Goal: Information Seeking & Learning: Learn about a topic

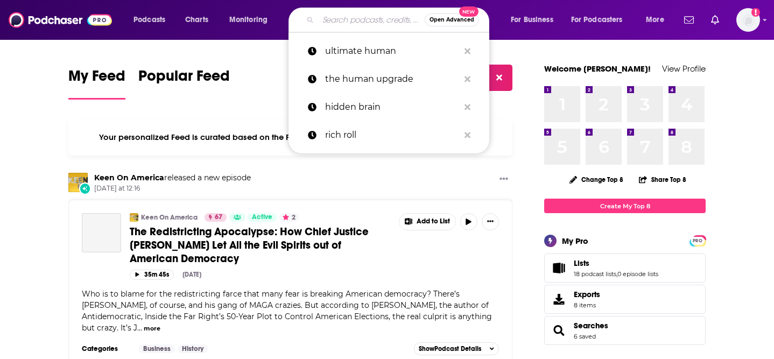
click at [344, 25] on input "Search podcasts, credits, & more..." at bounding box center [371, 19] width 107 height 17
paste input "Confessions of a [DEMOGRAPHIC_DATA] Founder"
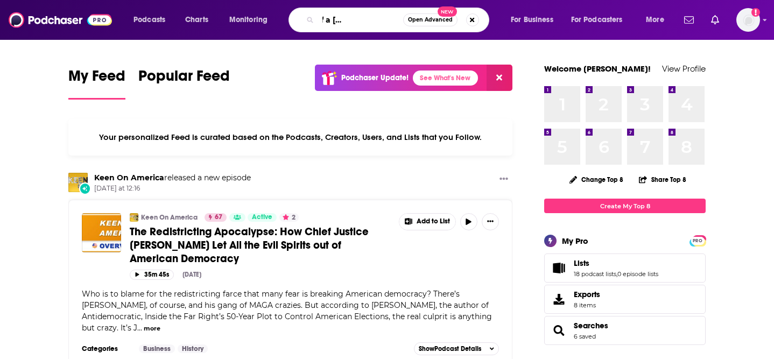
type input "Confessions of a [DEMOGRAPHIC_DATA] Founder"
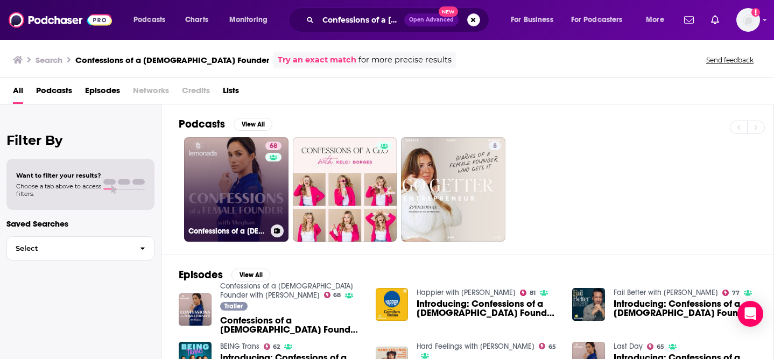
click at [221, 167] on link "68 Confessions of a Female Founder with Meghan" at bounding box center [236, 189] width 104 height 104
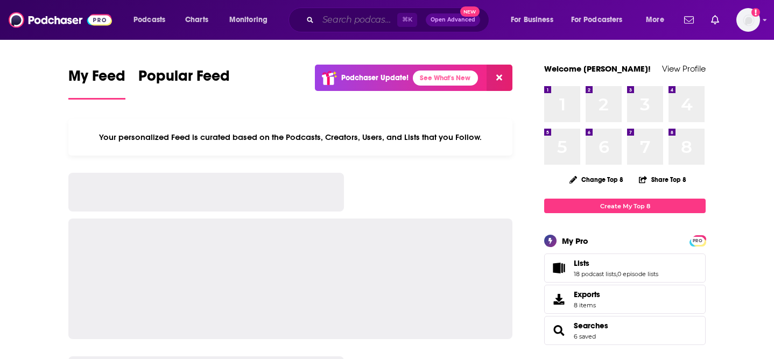
click at [334, 19] on input "Search podcasts, credits, & more..." at bounding box center [357, 19] width 79 height 17
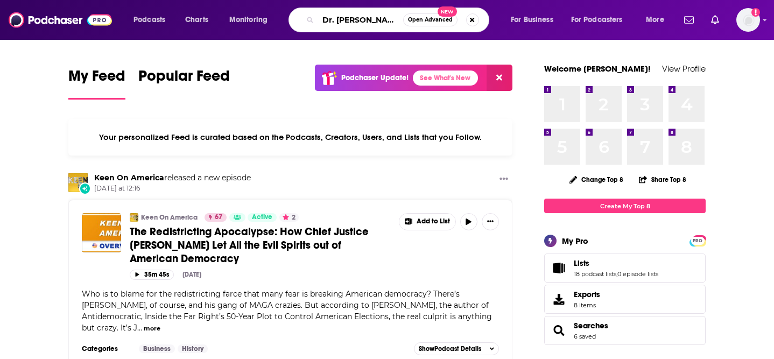
type input "Dr. [PERSON_NAME]"
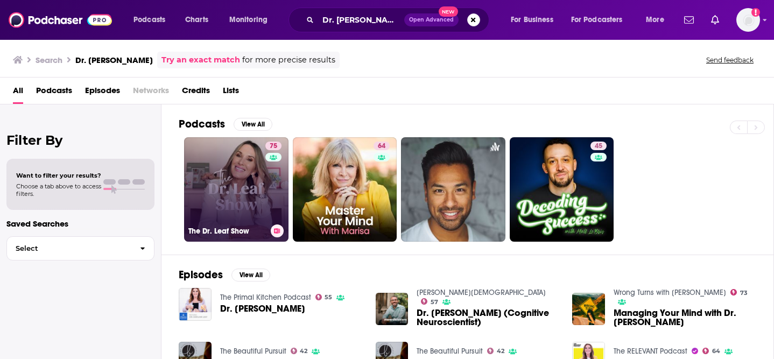
click at [211, 201] on link "75 The Dr. Leaf Show" at bounding box center [236, 189] width 104 height 104
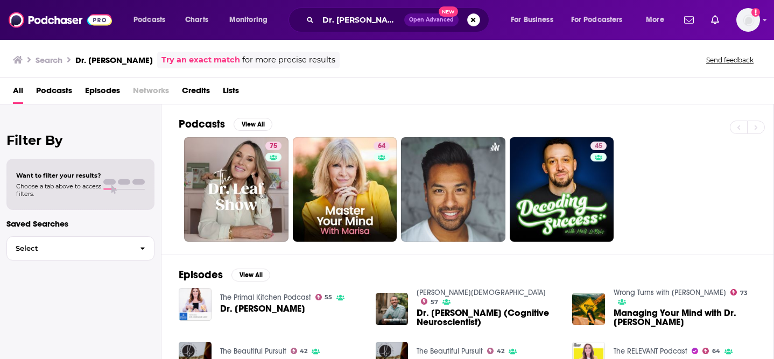
click at [189, 92] on span "Credits" at bounding box center [196, 93] width 28 height 22
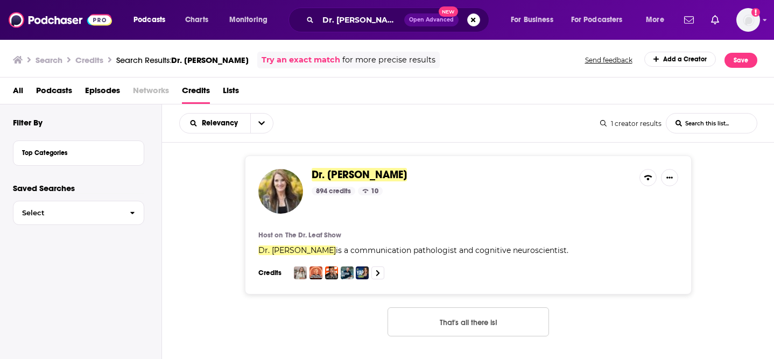
click at [399, 224] on div "Dr. Caroline Leaf 894 credits 10 Host on The Dr. Leaf Show Dr. Caroline Leaf is…" at bounding box center [468, 225] width 447 height 139
click at [364, 175] on span "Dr. Caroline Leaf" at bounding box center [359, 174] width 95 height 13
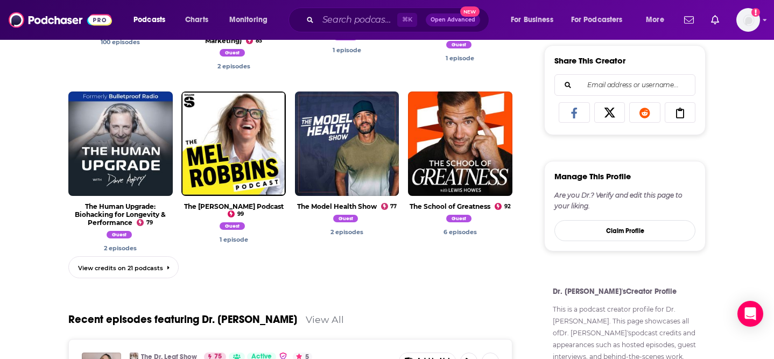
scroll to position [493, 0]
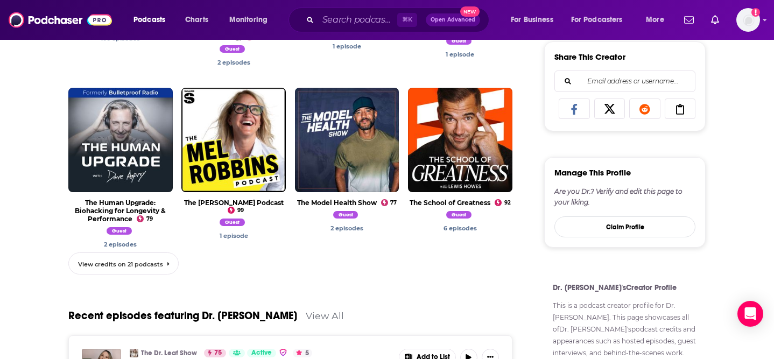
click at [161, 260] on span "View credits on 21 podcasts" at bounding box center [120, 264] width 85 height 8
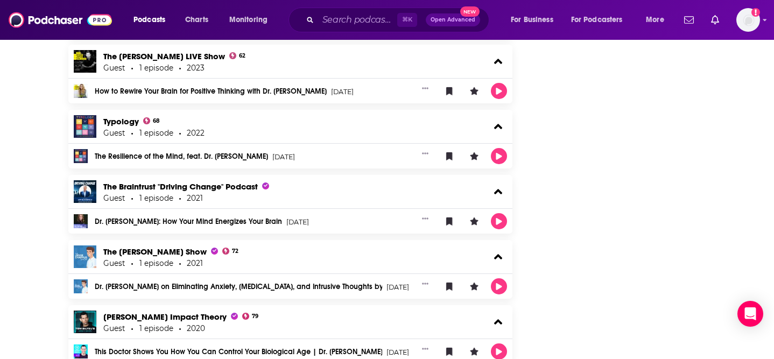
scroll to position [1831, 0]
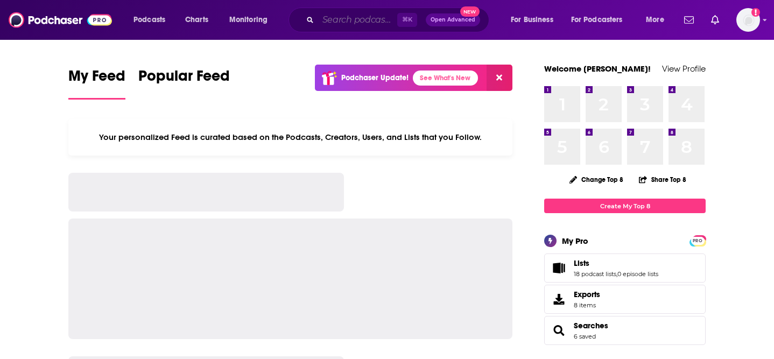
click at [377, 22] on input "Search podcasts, credits, & more..." at bounding box center [357, 19] width 79 height 17
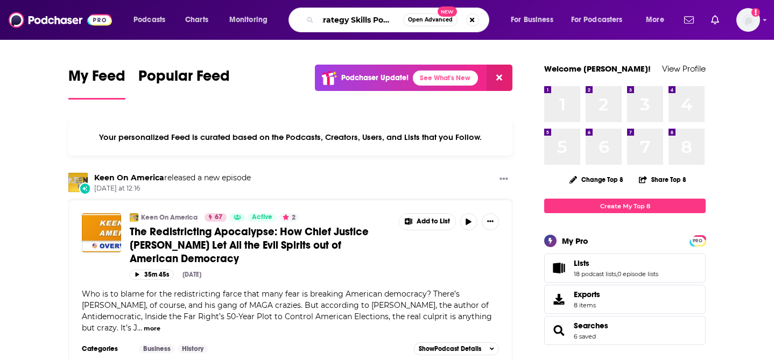
scroll to position [0, 12]
type input "Strategy Skills Podcast"
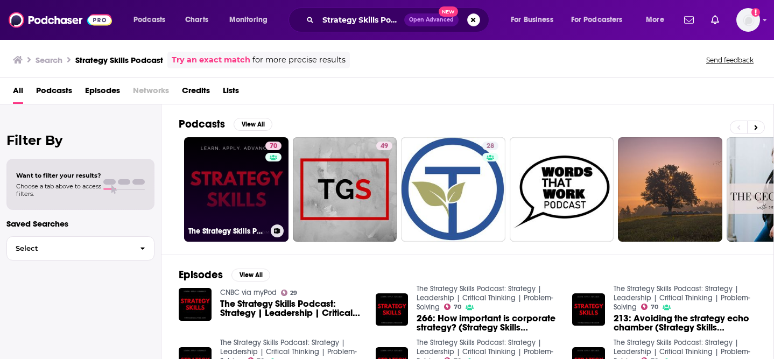
click at [255, 170] on link "70 The Strategy Skills Podcast: Strategy | Leadership | Critical Thinking | Pro…" at bounding box center [236, 189] width 104 height 104
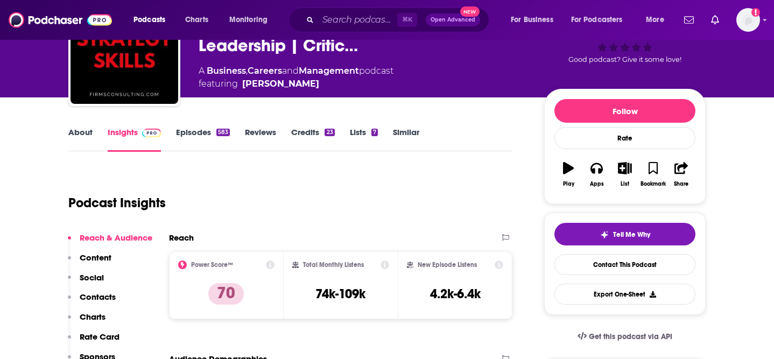
scroll to position [79, 0]
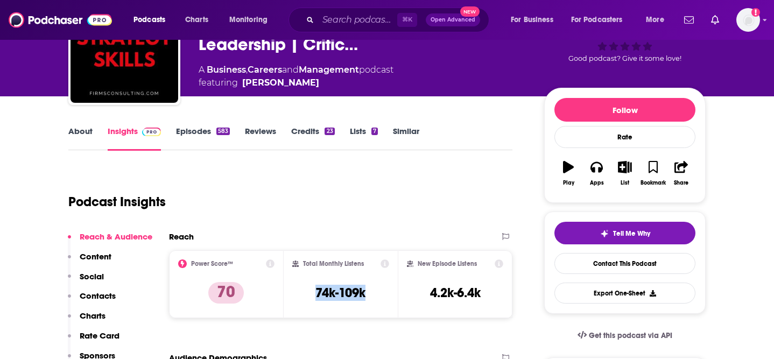
drag, startPoint x: 376, startPoint y: 300, endPoint x: 295, endPoint y: 295, distance: 80.3
click at [295, 295] on div "Total Monthly Listens 74k-109k" at bounding box center [340, 284] width 97 height 50
copy h3 "74k-109k"
click at [365, 19] on input "Search podcasts, credits, & more..." at bounding box center [357, 19] width 79 height 17
paste input "Lo Life Podcast"
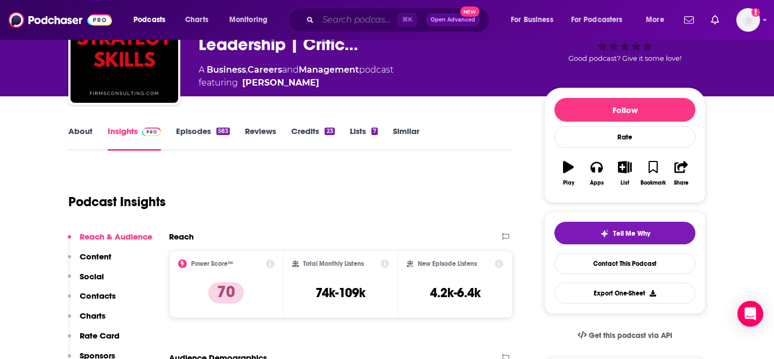
type input "Lo Life Podcast"
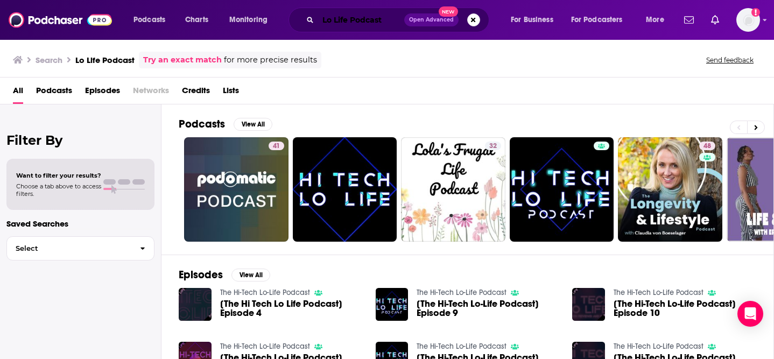
click at [348, 22] on input "Lo Life Podcast" at bounding box center [361, 19] width 86 height 17
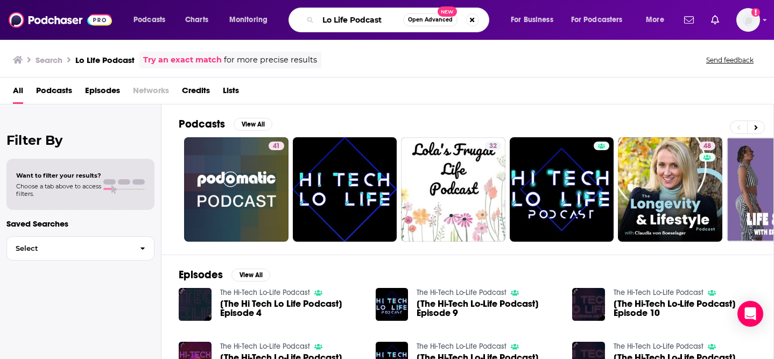
click at [348, 22] on input "Lo Life Podcast" at bounding box center [360, 19] width 85 height 17
paste input "amber lvrstyle"
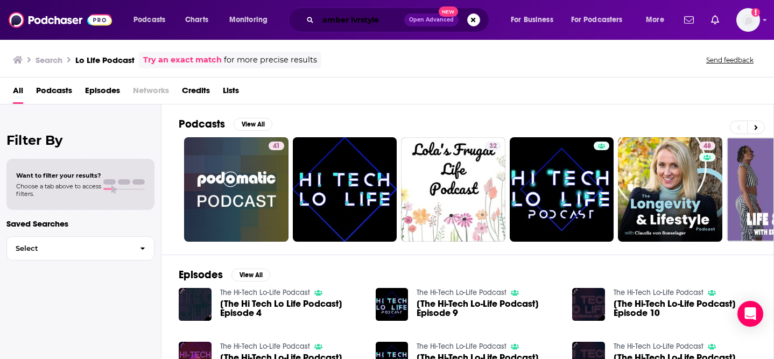
drag, startPoint x: 350, startPoint y: 22, endPoint x: 495, endPoint y: 49, distance: 147.9
click at [495, 49] on div "Podcasts Charts Monitoring amber lvrstyle Open Advanced New For Business For Po…" at bounding box center [387, 179] width 774 height 359
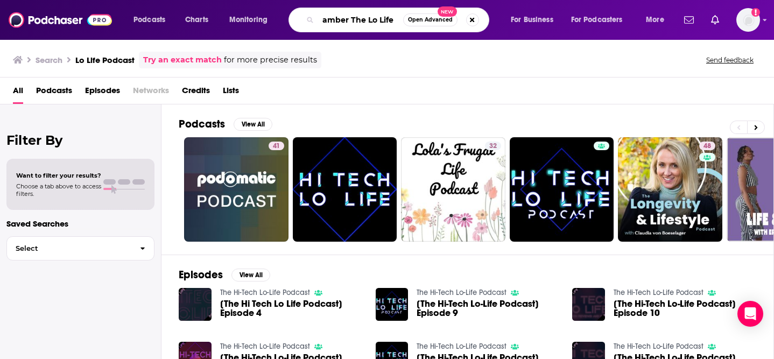
type input "amber The Lo Life"
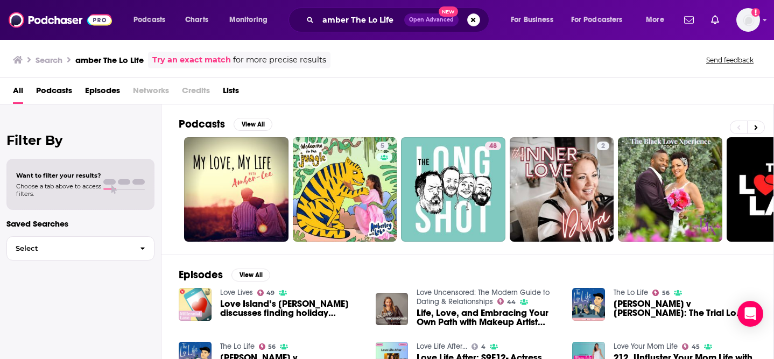
click at [231, 347] on link "The Lo Life" at bounding box center [237, 346] width 34 height 9
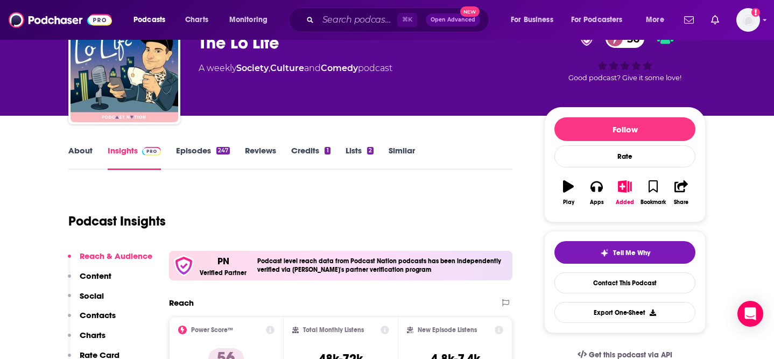
scroll to position [182, 0]
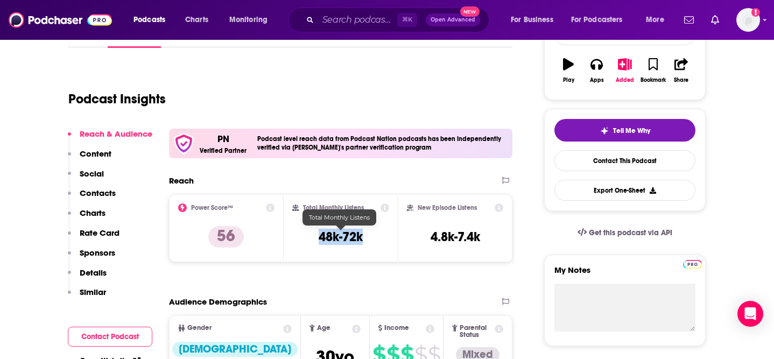
drag, startPoint x: 369, startPoint y: 240, endPoint x: 320, endPoint y: 237, distance: 49.6
click at [320, 237] on div "Total Monthly Listens 48k-72k" at bounding box center [340, 228] width 97 height 50
copy h3 "48k-72k"
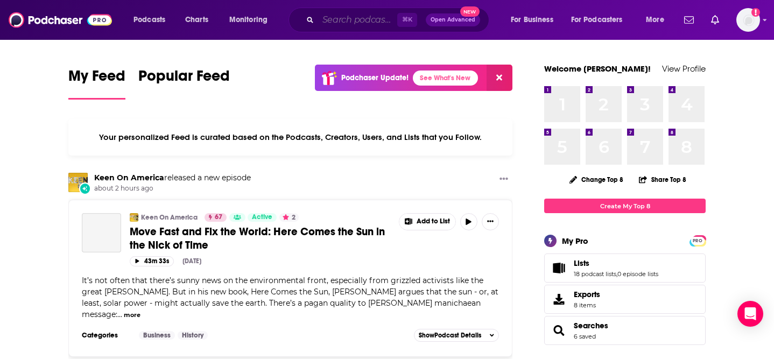
click at [337, 20] on input "Search podcasts, credits, & more..." at bounding box center [357, 19] width 79 height 17
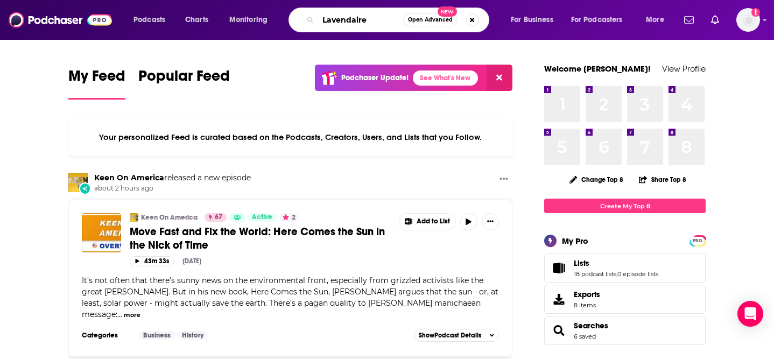
type input "Lavendaire"
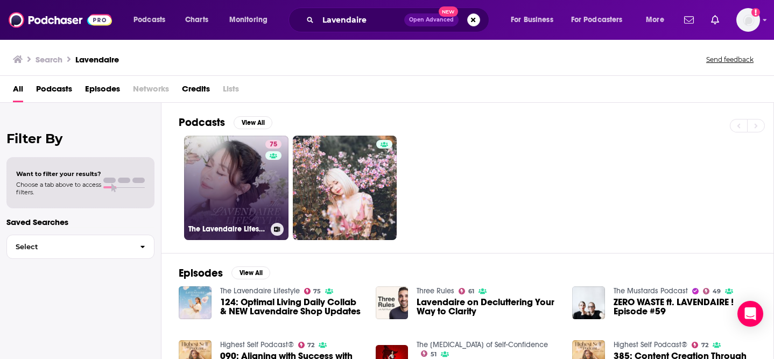
click at [251, 175] on link "75 The Lavendaire Lifestyle" at bounding box center [236, 188] width 104 height 104
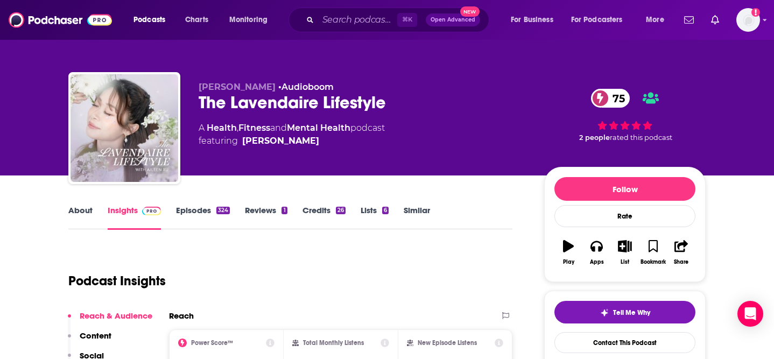
scroll to position [110, 0]
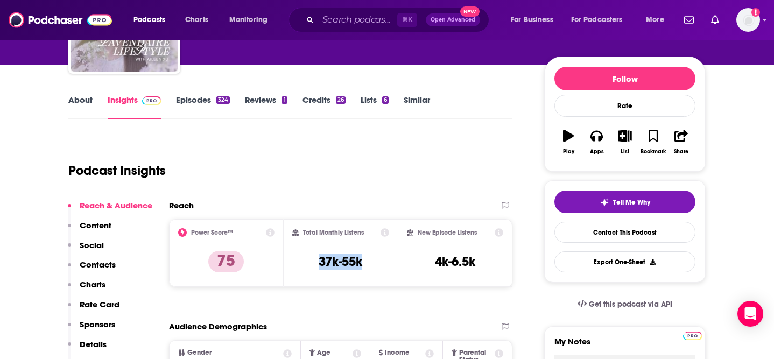
drag, startPoint x: 370, startPoint y: 265, endPoint x: 293, endPoint y: 265, distance: 77.0
click at [293, 265] on div "Total Monthly Listens 37k-55k" at bounding box center [340, 253] width 97 height 50
copy h3 "37k-55k"
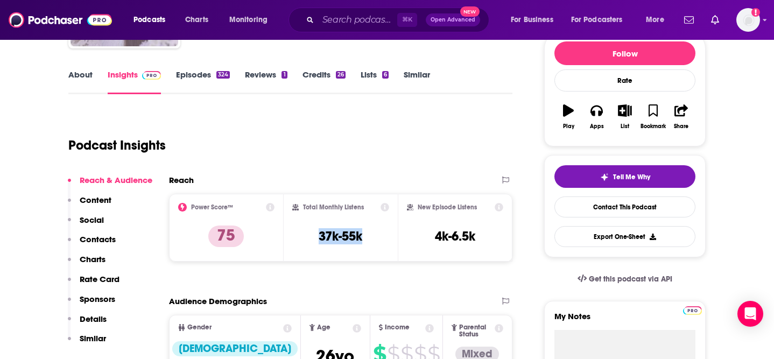
scroll to position [147, 0]
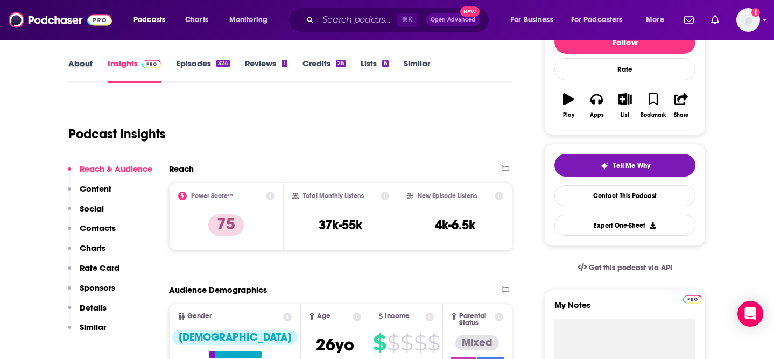
click at [94, 68] on div "About" at bounding box center [87, 70] width 39 height 25
click at [86, 64] on link "About" at bounding box center [80, 70] width 24 height 25
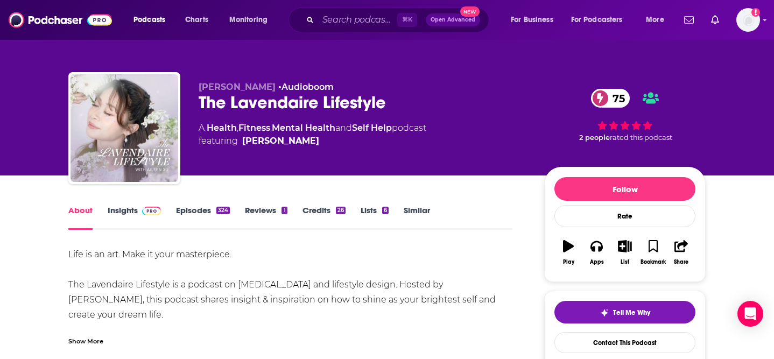
click at [84, 340] on div "Show More" at bounding box center [85, 340] width 35 height 10
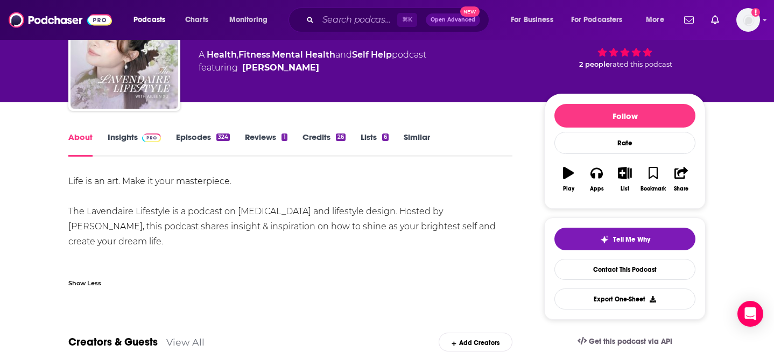
scroll to position [83, 0]
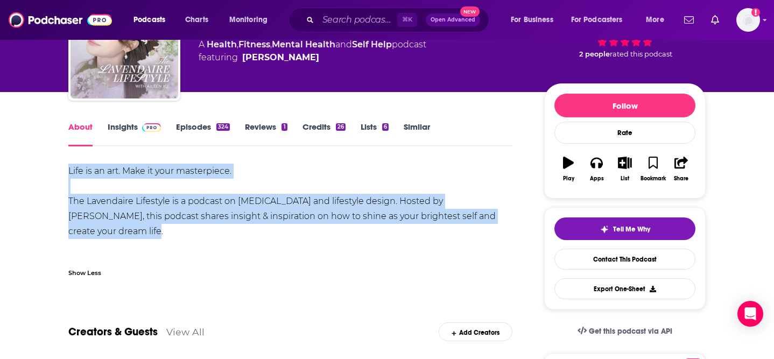
drag, startPoint x: 504, startPoint y: 220, endPoint x: 61, endPoint y: 170, distance: 445.7
copy div "Life is an art. Make it your masterpiece. The Lavendaire Lifestyle is a podcast…"
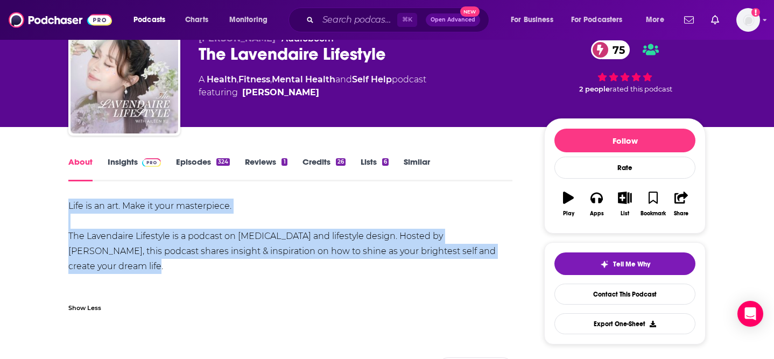
scroll to position [18, 0]
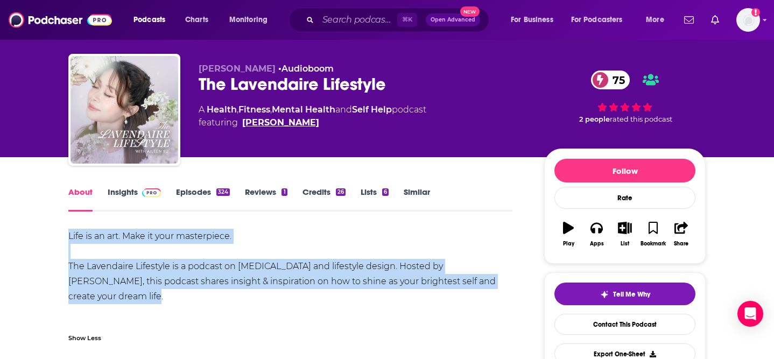
click at [276, 123] on link "Aileen Xu" at bounding box center [280, 122] width 77 height 13
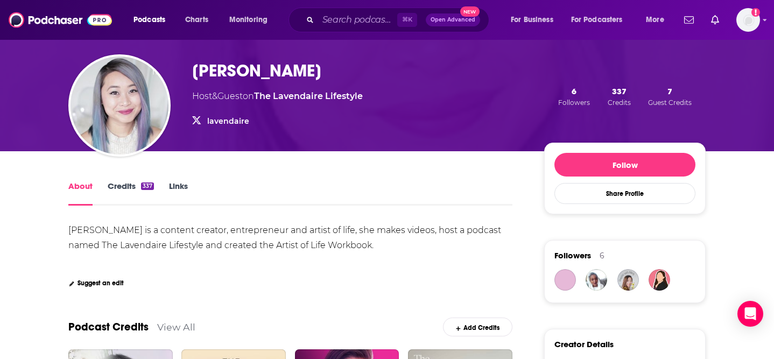
scroll to position [285, 0]
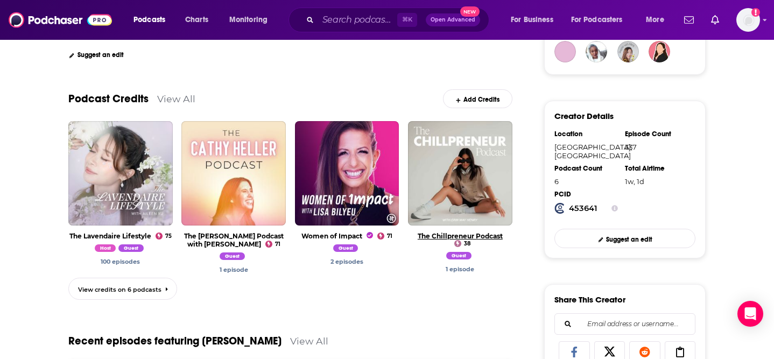
click at [476, 234] on link "The Chillpreneur Podcast" at bounding box center [460, 236] width 85 height 8
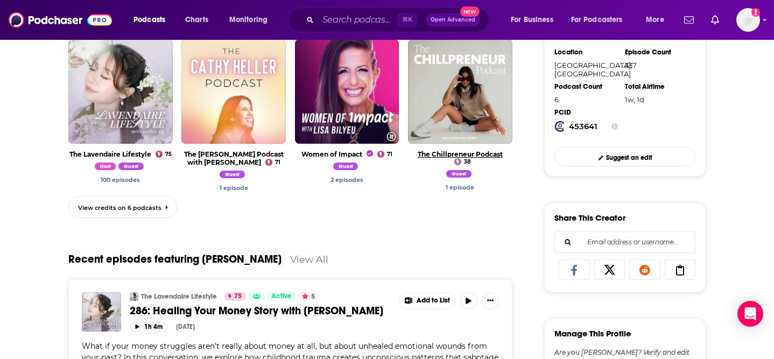
scroll to position [380, 0]
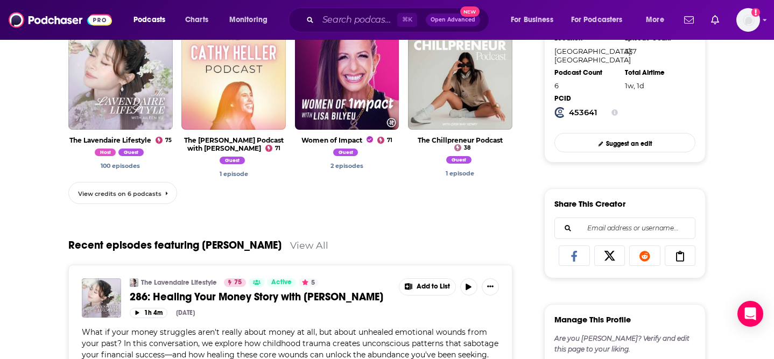
click at [154, 200] on link "View credits on 6 podcasts" at bounding box center [122, 193] width 109 height 22
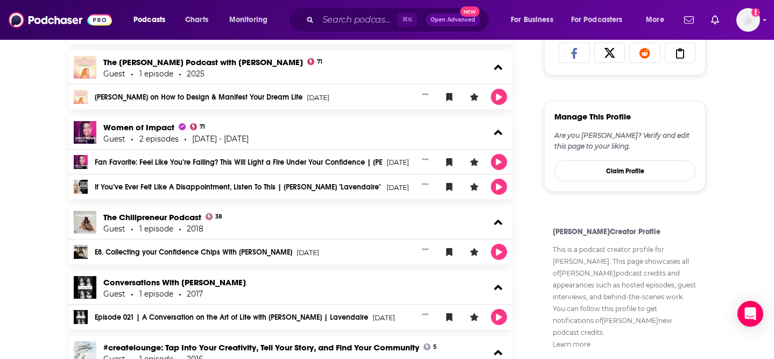
scroll to position [654, 0]
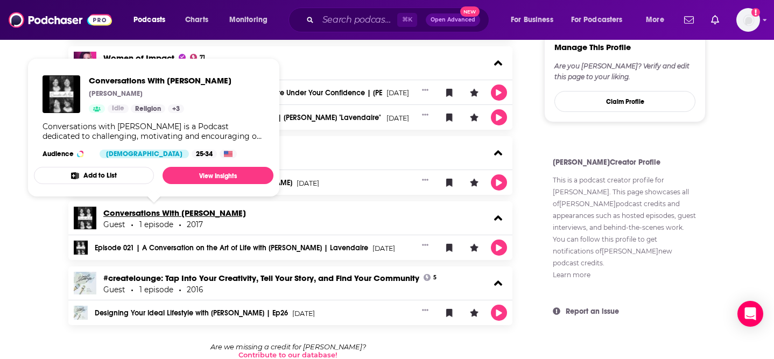
click at [157, 214] on link "Conversations With [PERSON_NAME]" at bounding box center [174, 213] width 143 height 10
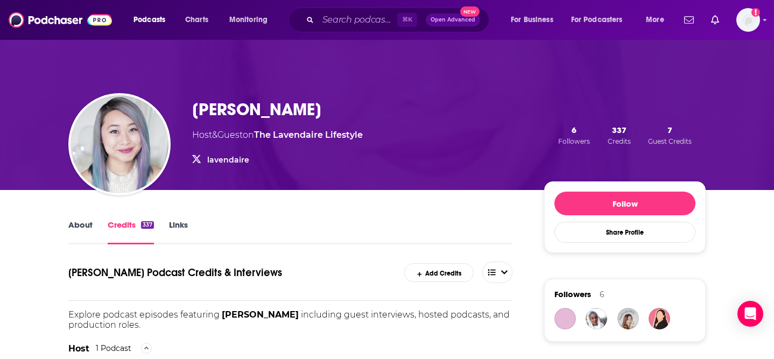
scroll to position [0, 0]
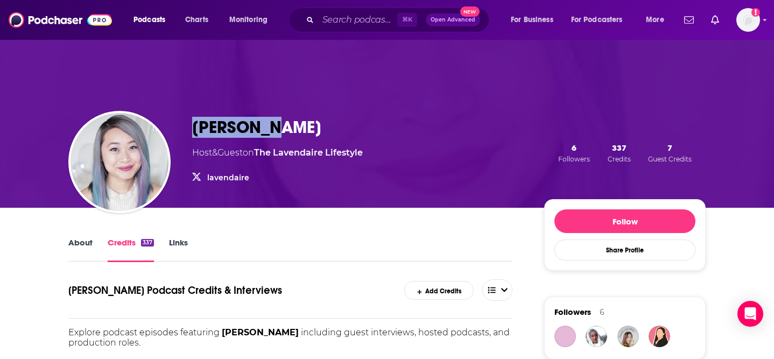
drag, startPoint x: 281, startPoint y: 125, endPoint x: 162, endPoint y: 126, distance: 119.5
click at [162, 126] on div "Aileen Xu Host & Guest on The Lavendaire Lifestyle lavendaire lavendaire 6 Foll…" at bounding box center [386, 153] width 637 height 110
copy div "Aileen Xu"
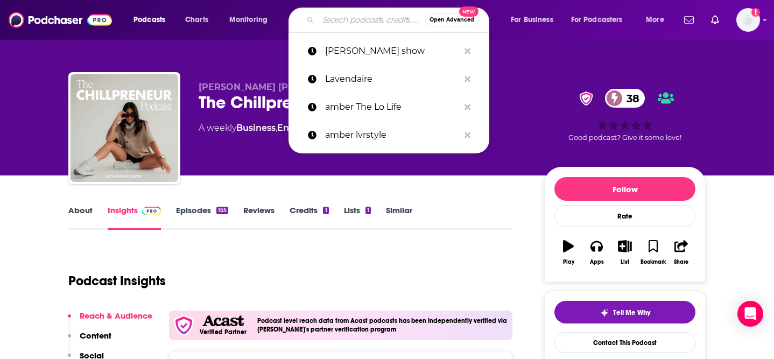
click at [377, 26] on input "Search podcasts, credits, & more..." at bounding box center [371, 19] width 107 height 17
paste input "Marketing Book Podcast"
type input "Marketing Book Podcast"
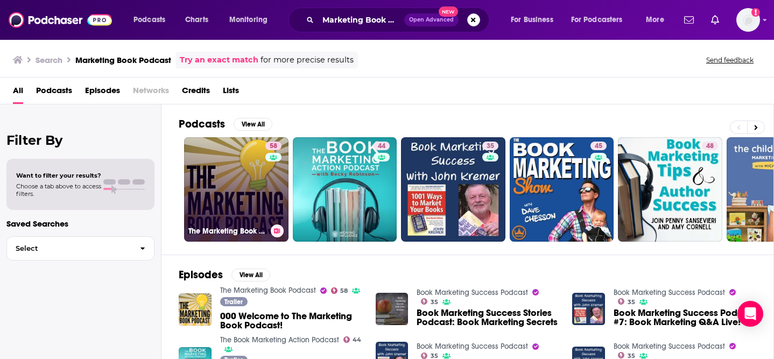
click at [247, 173] on link "58 The Marketing Book Podcast" at bounding box center [236, 189] width 104 height 104
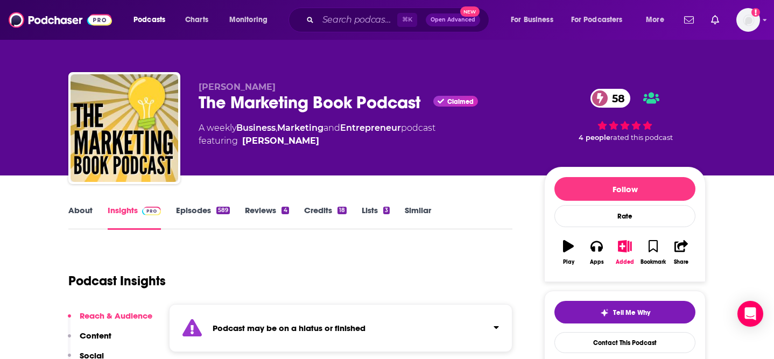
click at [208, 223] on link "Episodes 589" at bounding box center [203, 217] width 54 height 25
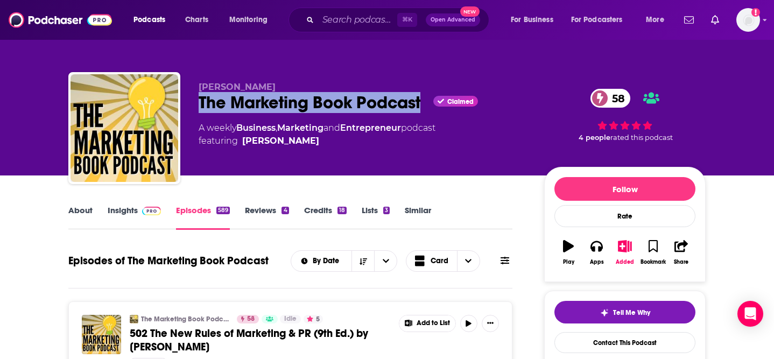
drag, startPoint x: 426, startPoint y: 104, endPoint x: 189, endPoint y: 104, distance: 237.3
click at [189, 104] on div "Douglas Burdett The Marketing Book Podcast Claimed 58 A weekly Business , Marke…" at bounding box center [386, 130] width 637 height 116
copy h2 "The Marketing Book Podcast"
